Goal: Obtain resource: Download file/media

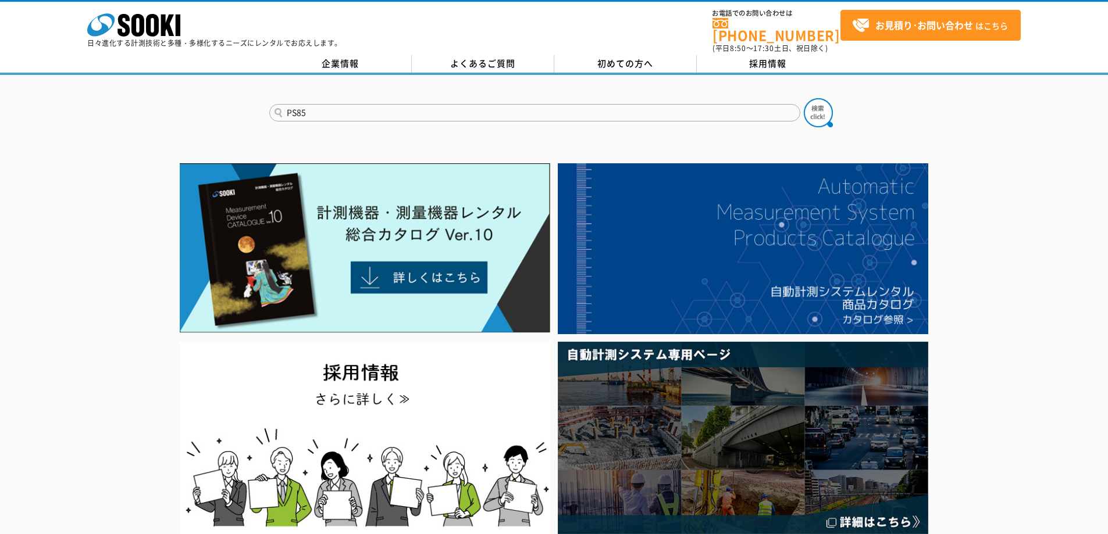
type input "PS85"
click at [804, 98] on button at bounding box center [818, 112] width 29 height 29
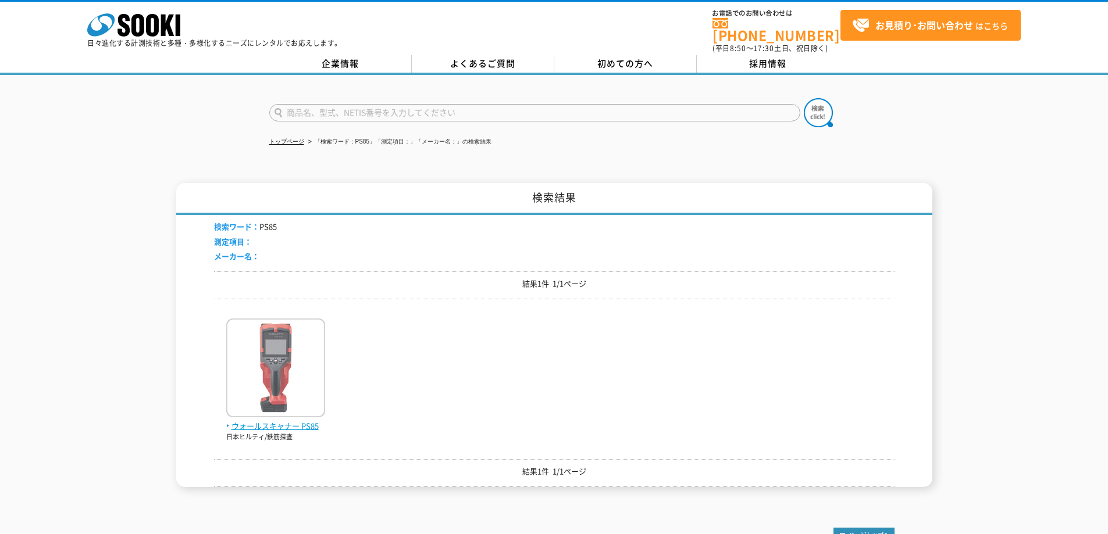
click at [255, 320] on img at bounding box center [275, 370] width 99 height 102
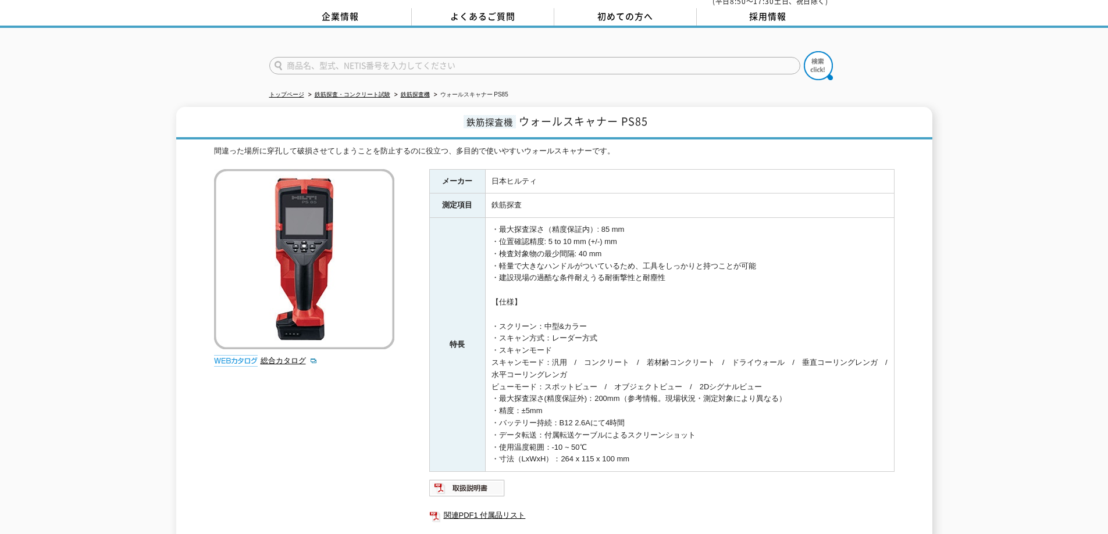
scroll to position [171, 0]
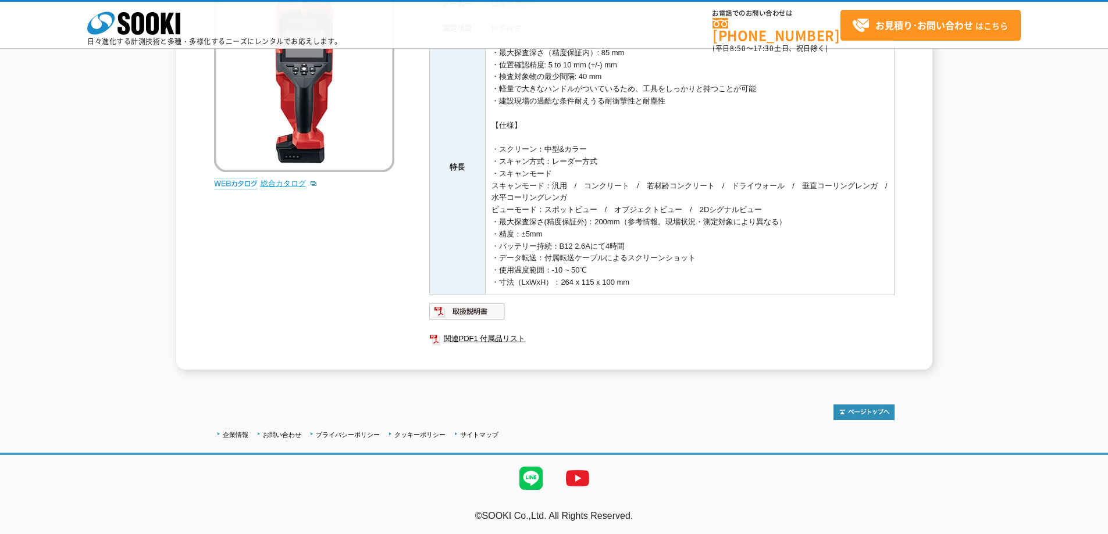
click at [288, 184] on link "総合カタログ" at bounding box center [288, 183] width 57 height 9
